Goal: Answer question/provide support: Share knowledge or assist other users

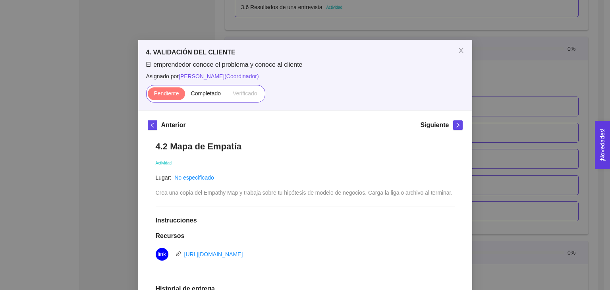
scroll to position [119, 0]
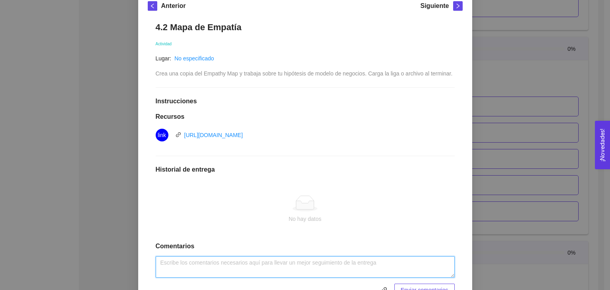
click at [209, 260] on textarea at bounding box center [305, 266] width 299 height 21
paste textarea "[URL][DOMAIN_NAME]"
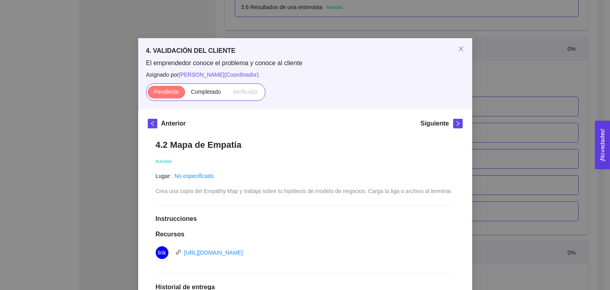
scroll to position [160, 0]
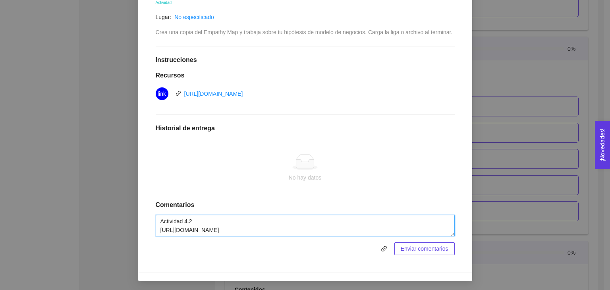
type textarea "Actividad 4.2 [URL][DOMAIN_NAME]"
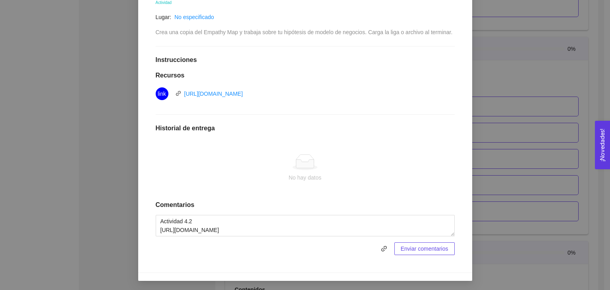
click at [419, 247] on span "Enviar comentarios" at bounding box center [425, 248] width 48 height 9
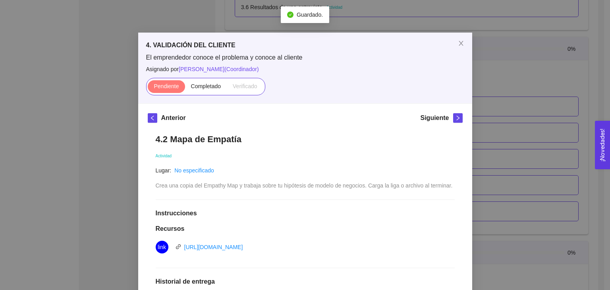
scroll to position [2, 0]
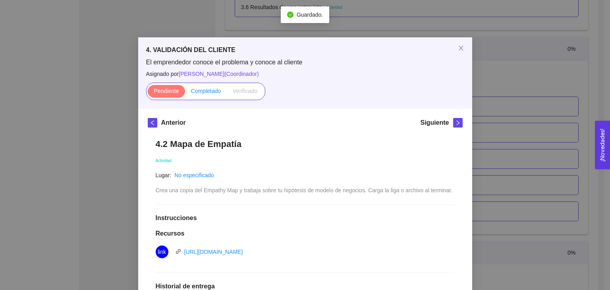
click at [199, 91] on span "Completado" at bounding box center [206, 91] width 30 height 6
click at [185, 93] on input "Completado" at bounding box center [185, 93] width 0 height 0
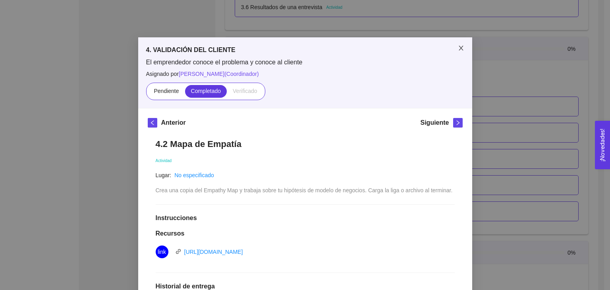
click at [453, 48] on span "Close" at bounding box center [461, 48] width 22 height 22
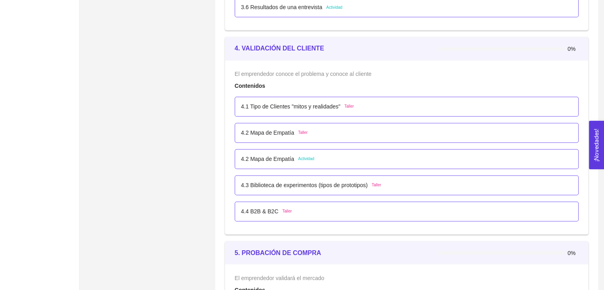
click at [317, 158] on div "4.2 Mapa de Empatía Actividad" at bounding box center [406, 159] width 331 height 9
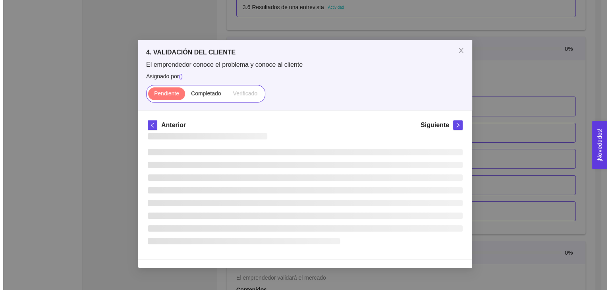
scroll to position [0, 0]
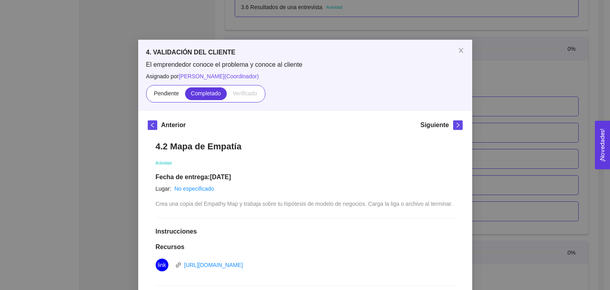
click at [123, 166] on div "4. VALIDACIÓN DEL CLIENTE El emprendedor conoce el problema y conoce al cliente…" at bounding box center [305, 145] width 610 height 290
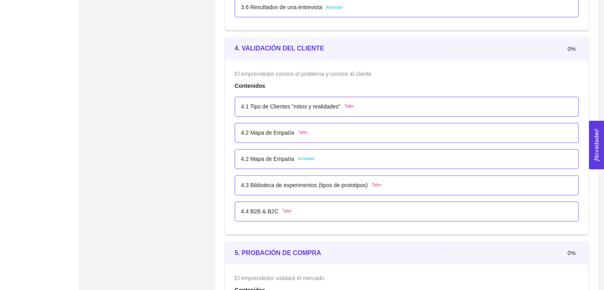
click at [309, 181] on p "4.3 Biblioteca de experimentos (tipos de prototipos)" at bounding box center [304, 185] width 127 height 9
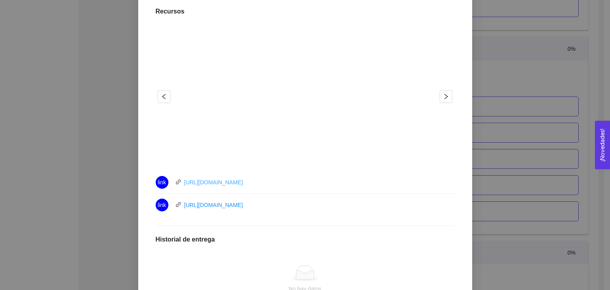
scroll to position [238, 0]
